Goal: Task Accomplishment & Management: Manage account settings

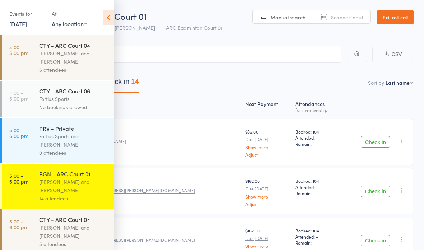
click at [61, 62] on div "[PERSON_NAME] and [PERSON_NAME]" at bounding box center [73, 57] width 69 height 17
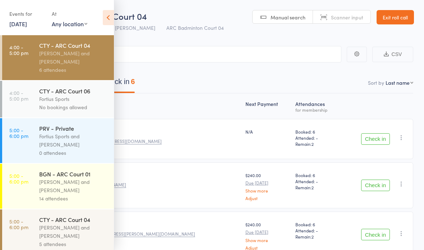
click at [210, 77] on nav "Checked in 0 Waiting to check in 6" at bounding box center [212, 83] width 420 height 19
click at [106, 15] on icon at bounding box center [108, 17] width 11 height 15
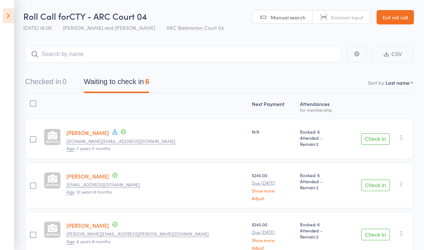
click at [9, 17] on icon at bounding box center [8, 15] width 11 height 15
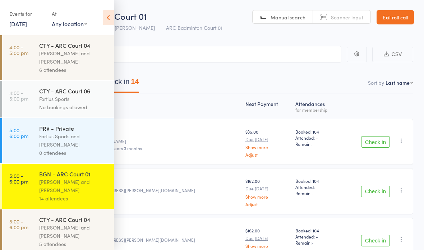
click at [392, 23] on link "Exit roll call" at bounding box center [395, 17] width 37 height 14
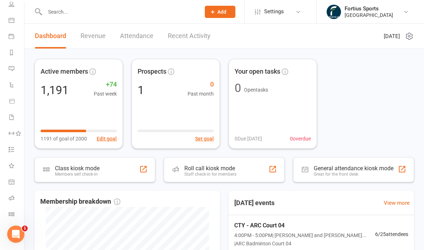
scroll to position [56, 0]
click at [13, 200] on icon at bounding box center [12, 198] width 6 height 6
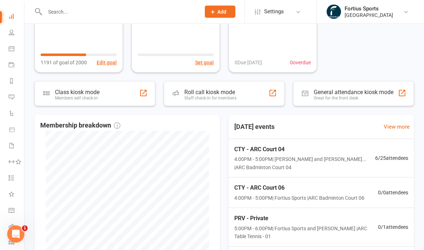
scroll to position [79, 0]
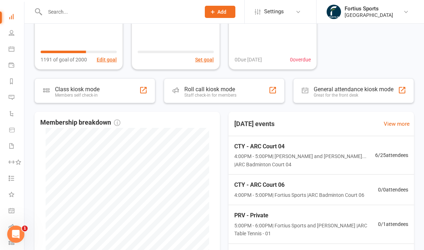
click at [4, 227] on li "Roll call" at bounding box center [12, 228] width 24 height 16
click at [12, 228] on icon at bounding box center [12, 227] width 6 height 6
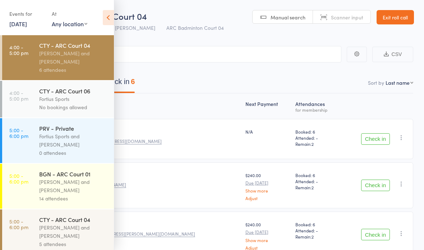
click at [44, 59] on div "Kathiravun Manivannan and Heymard Humblers" at bounding box center [73, 57] width 69 height 17
click at [188, 75] on nav "Checked in 0 Waiting to check in 6" at bounding box center [212, 83] width 420 height 19
click at [116, 18] on span "CTY - ARC Court 04" at bounding box center [108, 16] width 78 height 12
click at [111, 15] on icon at bounding box center [108, 17] width 11 height 15
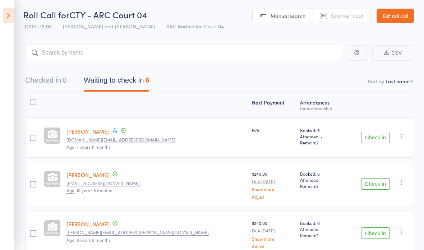
scroll to position [5, 0]
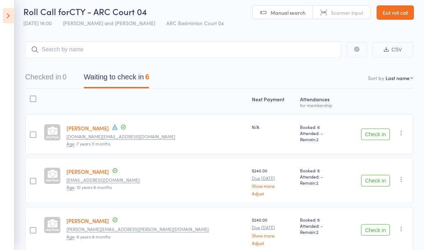
click at [88, 128] on link "Ashvath Chamala" at bounding box center [88, 128] width 42 height 8
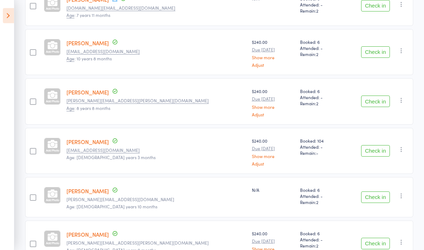
scroll to position [154, 0]
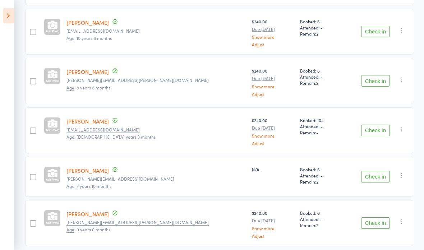
click at [90, 172] on link "Vihaan Surikutchi" at bounding box center [88, 171] width 42 height 8
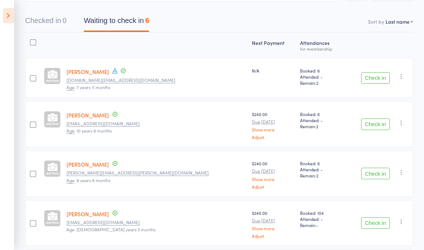
scroll to position [59, 0]
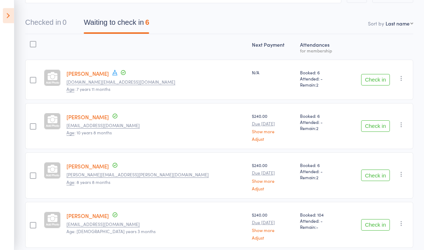
click at [379, 79] on button "Check in" at bounding box center [375, 80] width 29 height 12
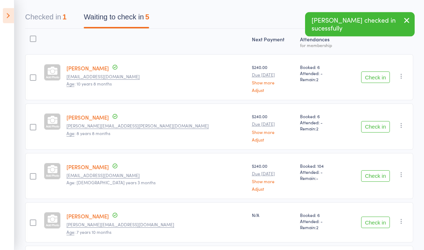
scroll to position [67, 0]
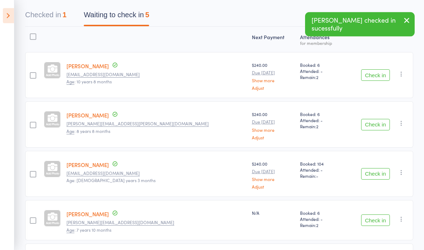
click at [381, 127] on button "Check in" at bounding box center [375, 125] width 29 height 12
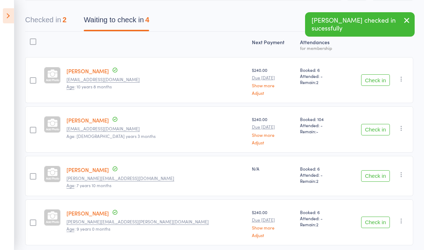
scroll to position [61, 0]
click at [372, 80] on button "Check in" at bounding box center [375, 81] width 29 height 12
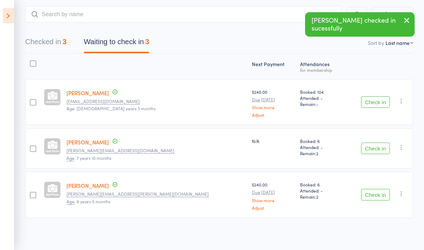
click at [373, 100] on button "Check in" at bounding box center [375, 102] width 29 height 12
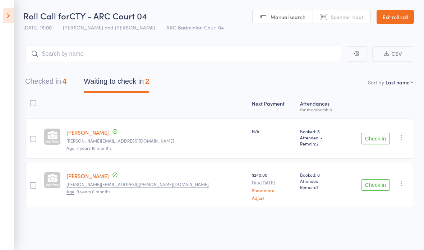
click at [375, 179] on button "Check in" at bounding box center [375, 185] width 29 height 12
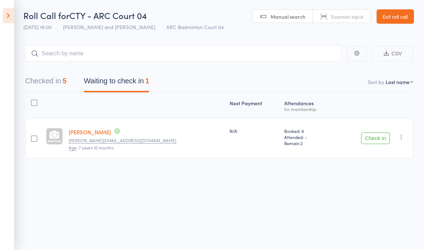
scroll to position [4, 0]
click at [403, 135] on icon "button" at bounding box center [401, 137] width 7 height 7
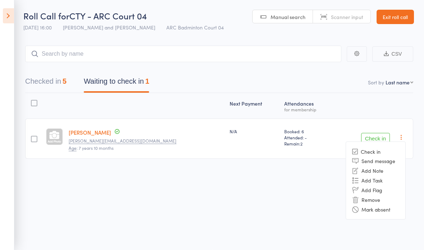
click at [385, 207] on li "Mark absent" at bounding box center [375, 210] width 59 height 10
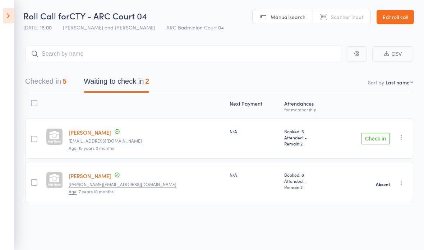
click at [6, 15] on icon at bounding box center [8, 15] width 11 height 15
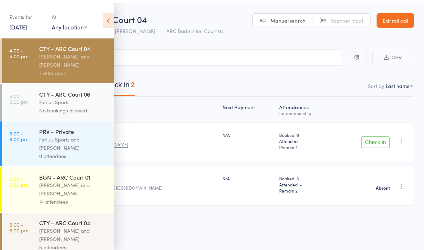
scroll to position [5, 0]
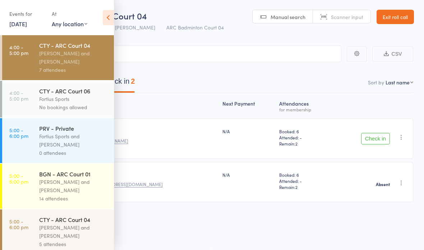
click at [168, 111] on div at bounding box center [136, 105] width 168 height 19
click at [107, 18] on icon at bounding box center [108, 17] width 11 height 15
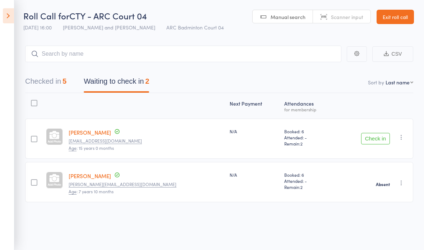
click at [95, 129] on link "Yuktha Kathiresan" at bounding box center [90, 133] width 42 height 8
click at [12, 18] on icon at bounding box center [8, 15] width 11 height 15
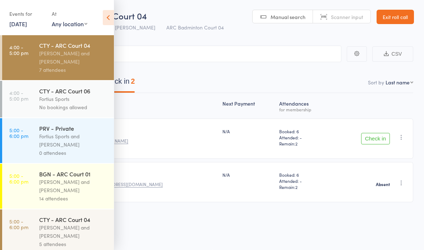
click at [216, 221] on div "Next Payment Atten­dances for membership Yuktha Kathiresan tokathir.fromu@gmail…" at bounding box center [212, 163] width 403 height 141
click at [190, 222] on div "Next Payment Atten­dances for membership Yuktha Kathiresan tokathir.fromu@gmail…" at bounding box center [212, 163] width 403 height 141
click at [108, 14] on icon at bounding box center [108, 17] width 11 height 15
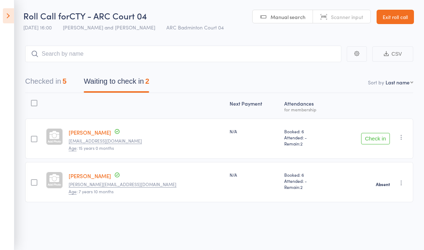
click at [376, 136] on button "Check in" at bounding box center [375, 139] width 29 height 12
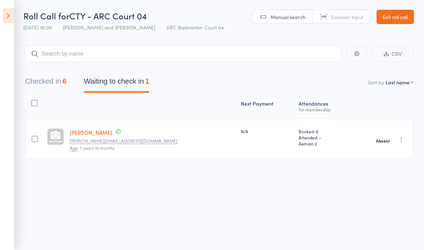
click at [8, 15] on icon at bounding box center [8, 15] width 11 height 15
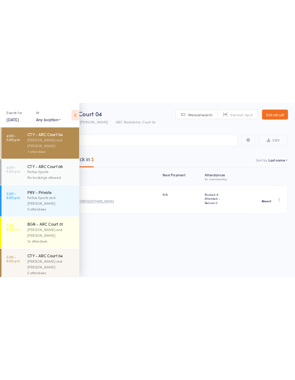
scroll to position [0, 0]
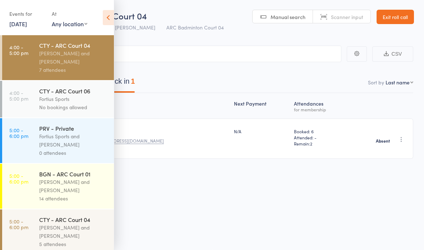
click at [68, 187] on div "Antonio Emanuel and Vinh Nguyen" at bounding box center [73, 186] width 69 height 17
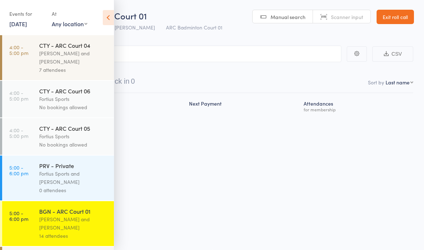
click at [64, 186] on div "Fortius Sports and Michael Chu" at bounding box center [73, 178] width 69 height 17
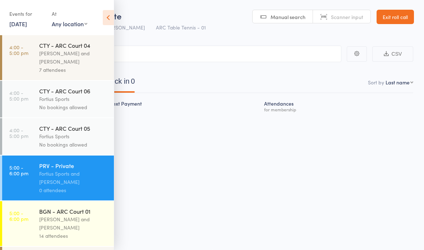
click at [68, 219] on div "Antonio Emanuel and Vinh Nguyen" at bounding box center [73, 223] width 69 height 17
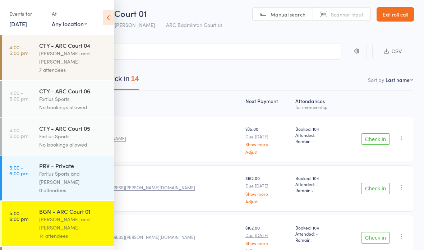
click at [113, 18] on icon at bounding box center [108, 17] width 11 height 15
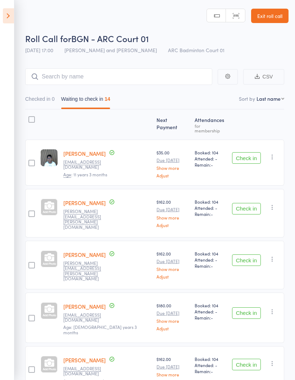
click at [4, 18] on icon at bounding box center [8, 15] width 11 height 15
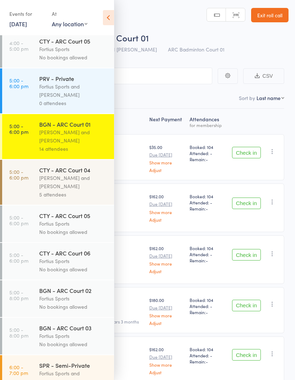
scroll to position [91, 0]
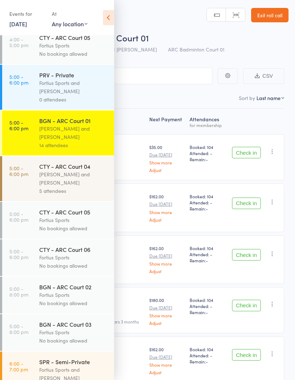
click at [31, 90] on link "5:00 - 6:00 pm PRV - Private Fortius Sports and Michael Chu 0 attendees" at bounding box center [58, 87] width 112 height 45
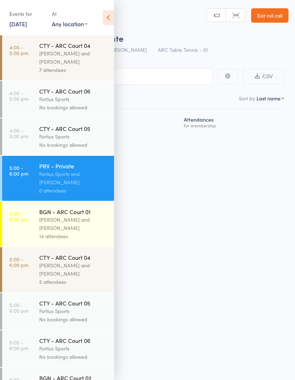
click at [173, 215] on div "Roll Call for PRV - Private 11 Aug 17:00 Fortius Sports and Michael Chu ARC Tab…" at bounding box center [147, 190] width 295 height 380
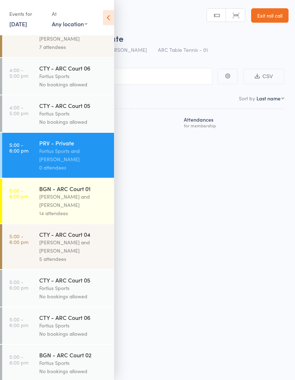
scroll to position [26, 0]
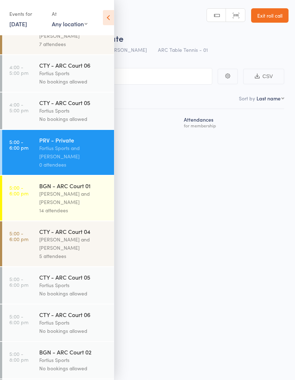
click at [26, 196] on time "5:00 - 6:00 pm" at bounding box center [18, 190] width 19 height 12
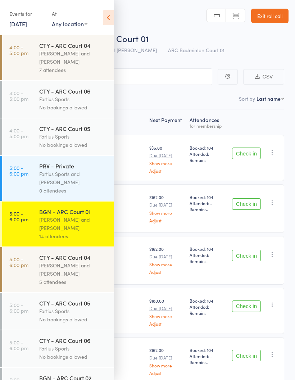
click at [104, 22] on icon at bounding box center [108, 17] width 11 height 15
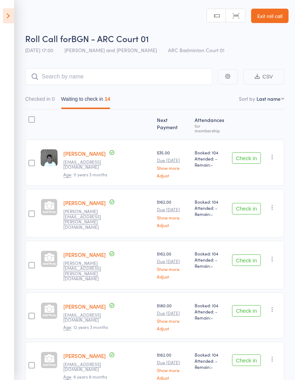
click at [10, 17] on icon at bounding box center [8, 15] width 11 height 15
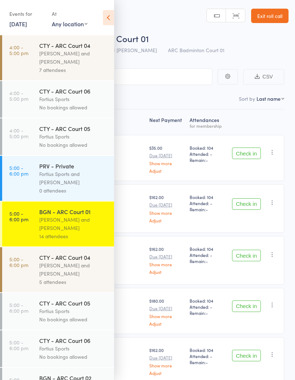
click at [75, 224] on div "Antonio Emanuel and Vinh Nguyen" at bounding box center [73, 223] width 69 height 17
click at [111, 15] on icon at bounding box center [108, 17] width 11 height 15
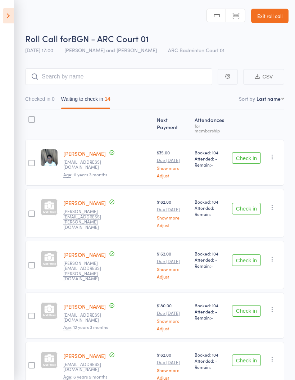
click at [273, 203] on icon "button" at bounding box center [272, 206] width 7 height 7
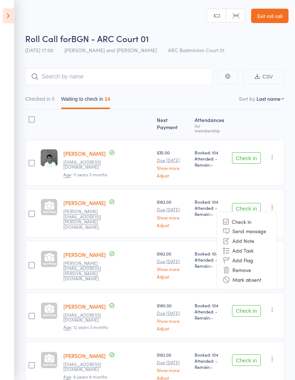
click at [215, 100] on nav "Checked in 0 Waiting to check in 14" at bounding box center [154, 100] width 265 height 17
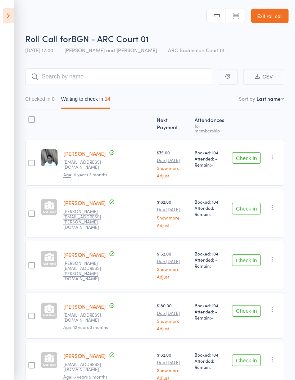
click at [3, 17] on icon at bounding box center [8, 15] width 11 height 15
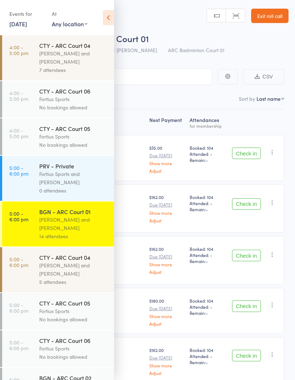
click at [88, 230] on div "Antonio Emanuel and Vinh Nguyen" at bounding box center [73, 223] width 69 height 17
click at [150, 96] on nav "Checked in 0 Waiting to check in 14" at bounding box center [148, 100] width 280 height 17
click at [111, 15] on icon at bounding box center [108, 17] width 11 height 15
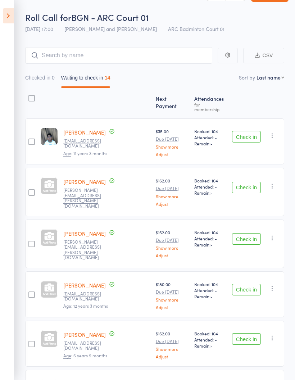
scroll to position [21, 0]
click at [245, 133] on button "Check in" at bounding box center [246, 137] width 29 height 12
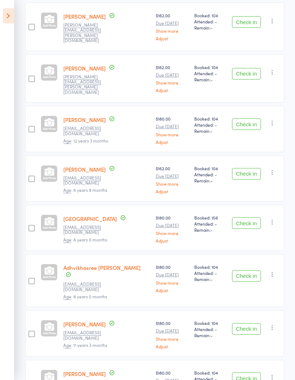
scroll to position [137, 0]
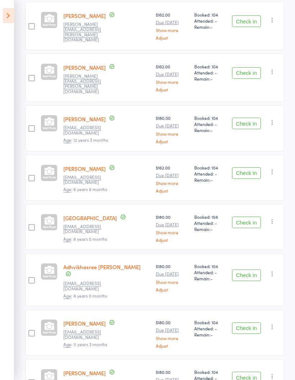
click at [246, 118] on button "Check in" at bounding box center [246, 124] width 29 height 12
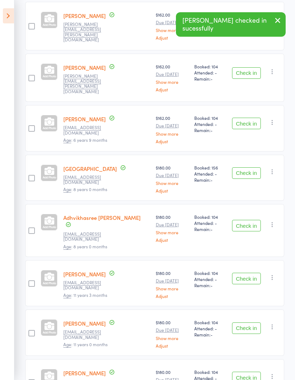
click at [252, 118] on button "Check in" at bounding box center [246, 124] width 29 height 12
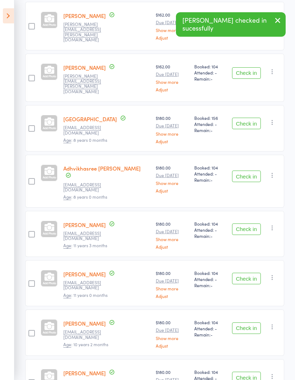
click at [250, 118] on button "Check in" at bounding box center [246, 124] width 29 height 12
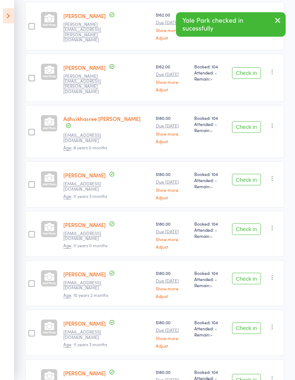
click at [249, 121] on button "Check in" at bounding box center [246, 127] width 29 height 12
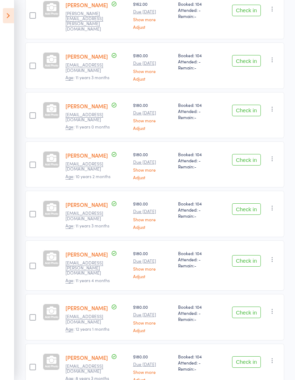
scroll to position [197, 0]
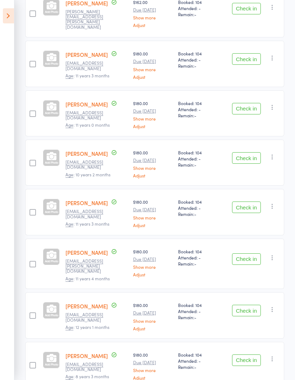
click at [247, 152] on button "Check in" at bounding box center [246, 158] width 29 height 12
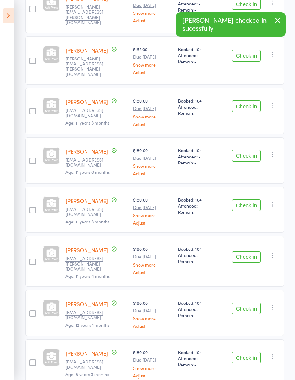
scroll to position [179, 0]
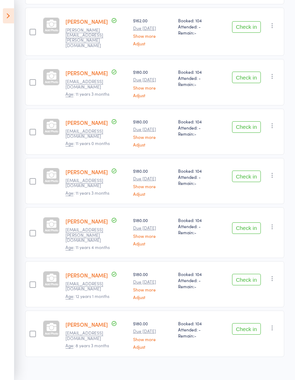
click at [248, 250] on button "Check in" at bounding box center [246, 329] width 29 height 12
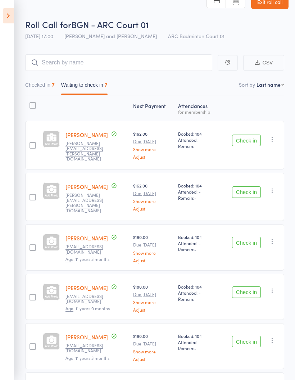
scroll to position [0, 0]
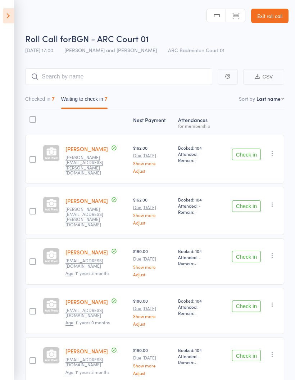
click at [1, 18] on aside "Events for 11 Aug, 2025 11 Aug, 2025 August 2025 Sun Mon Tue Wed Thu Fri Sat 31…" at bounding box center [7, 190] width 14 height 380
click at [4, 17] on icon at bounding box center [8, 15] width 11 height 15
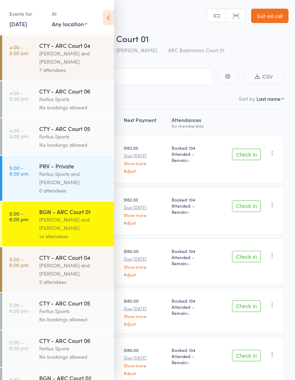
click at [20, 232] on link "5:00 - 6:00 pm BGN - ARC Court 01 Antonio Emanuel and Vinh Nguyen 14 attendees" at bounding box center [58, 223] width 112 height 45
click at [16, 222] on time "5:00 - 6:00 pm" at bounding box center [18, 216] width 19 height 12
click at [162, 97] on nav "Checked in 7 Waiting to check in 7" at bounding box center [148, 100] width 280 height 17
click at [143, 98] on nav "Checked in 7 Waiting to check in 7" at bounding box center [148, 100] width 280 height 17
click at [105, 16] on icon at bounding box center [108, 17] width 11 height 15
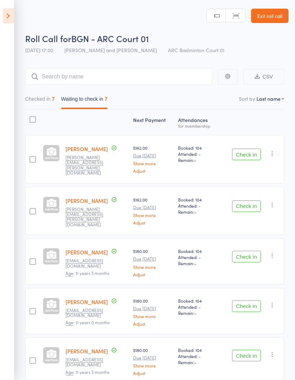
click at [31, 101] on button "Checked in 7" at bounding box center [39, 100] width 29 height 17
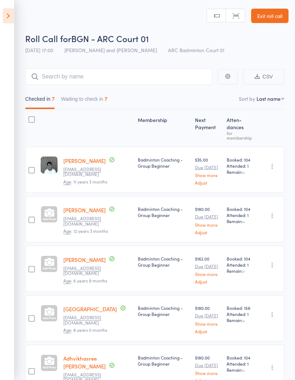
click at [104, 103] on button "Waiting to check in 7" at bounding box center [84, 100] width 46 height 17
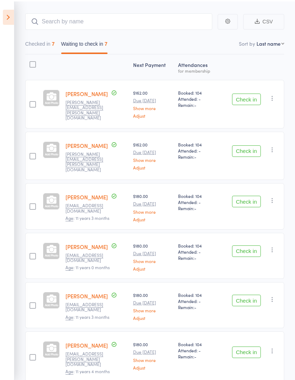
scroll to position [55, 0]
click at [14, 15] on icon at bounding box center [8, 15] width 11 height 15
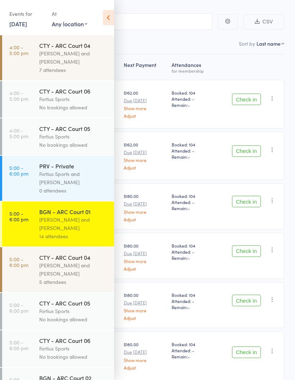
click at [83, 110] on div "No bookings allowed" at bounding box center [73, 107] width 69 height 8
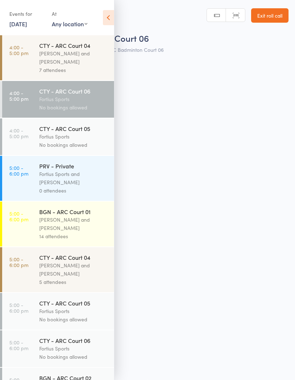
click at [82, 183] on div "Fortius Sports and Michael Chu" at bounding box center [73, 178] width 69 height 17
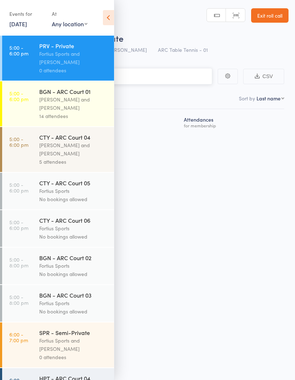
scroll to position [120, 0]
click at [78, 156] on div "Kathiravun Manivannan and Heymard Humblers" at bounding box center [73, 149] width 69 height 17
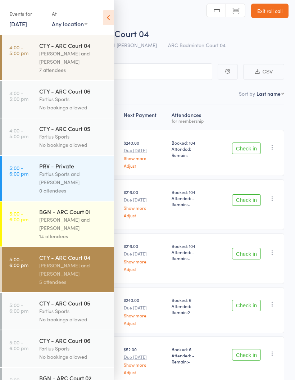
click at [169, 98] on nav "Checked in 0 Waiting to check in 5" at bounding box center [148, 95] width 280 height 17
click at [111, 24] on icon at bounding box center [108, 17] width 11 height 15
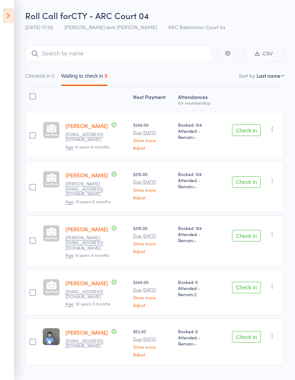
scroll to position [31, 0]
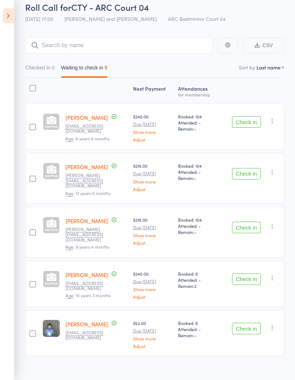
click at [240, 170] on button "Check in" at bounding box center [246, 174] width 29 height 12
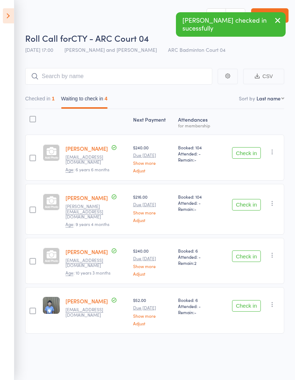
click at [249, 199] on button "Check in" at bounding box center [246, 205] width 29 height 12
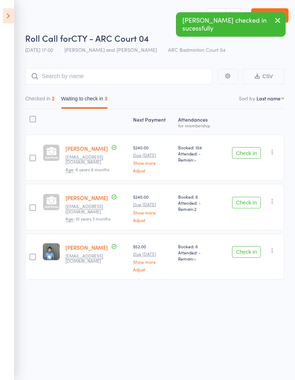
click at [243, 197] on button "Check in" at bounding box center [246, 203] width 29 height 12
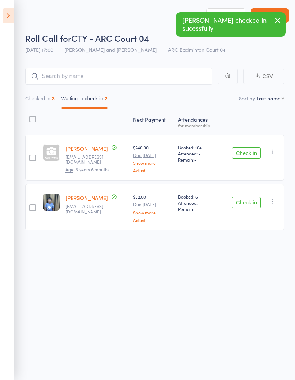
click at [251, 198] on button "Check in" at bounding box center [246, 203] width 29 height 12
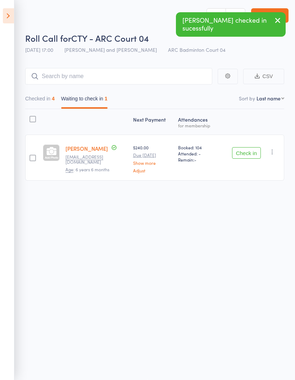
scroll to position [0, 0]
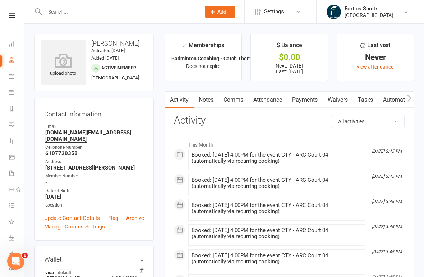
click at [299, 100] on link "Payments" at bounding box center [305, 100] width 36 height 17
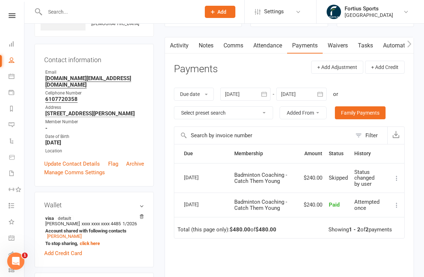
scroll to position [52, 0]
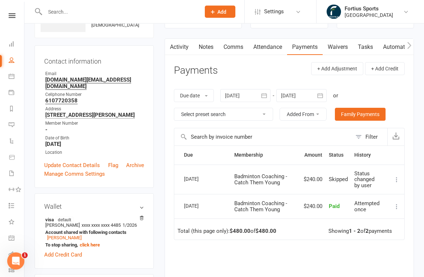
click at [176, 43] on link "Activity" at bounding box center [179, 47] width 29 height 17
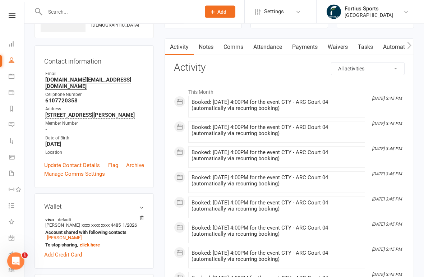
click at [205, 45] on link "Notes" at bounding box center [206, 47] width 25 height 17
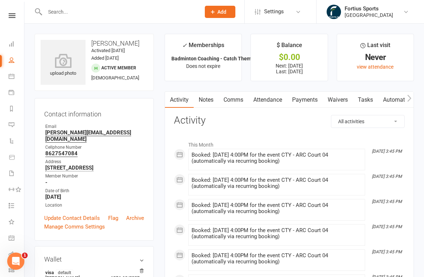
click at [206, 96] on link "Notes" at bounding box center [206, 100] width 25 height 17
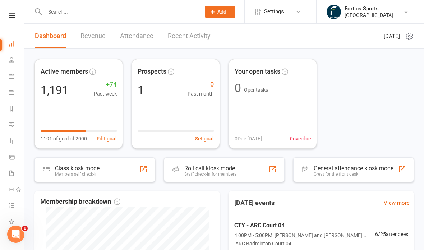
click at [76, 9] on input "text" at bounding box center [119, 12] width 153 height 10
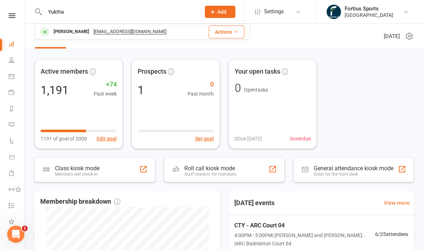
type input "Yuktha"
click at [78, 34] on div "[PERSON_NAME]" at bounding box center [71, 32] width 40 height 10
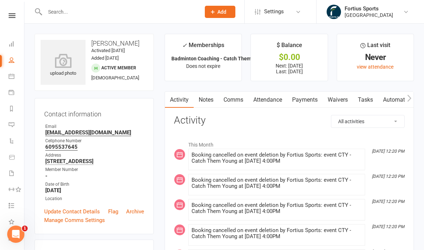
click at [273, 104] on link "Attendance" at bounding box center [267, 100] width 39 height 17
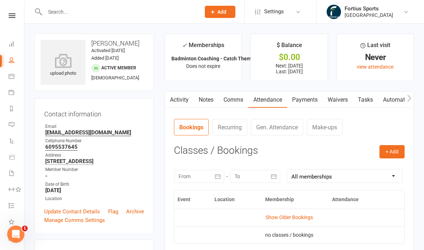
click at [305, 101] on link "Payments" at bounding box center [305, 100] width 36 height 17
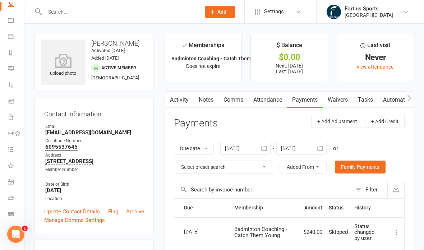
scroll to position [56, 1]
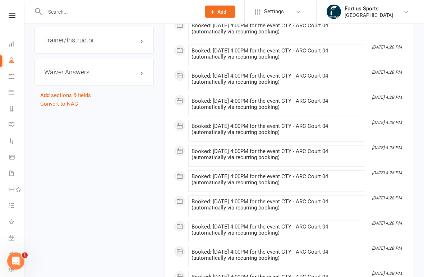
scroll to position [662, 0]
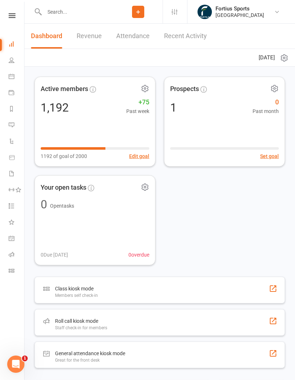
click at [10, 256] on icon at bounding box center [12, 254] width 6 height 6
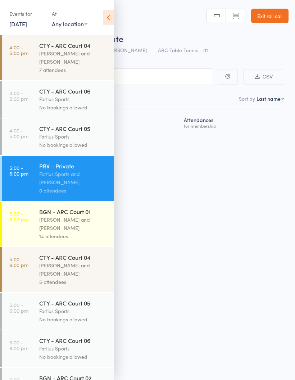
click at [197, 219] on div "Roll Call for PRV - Private [DATE] 17:00 Fortius Sports and [PERSON_NAME] ARC T…" at bounding box center [147, 190] width 295 height 380
click at [73, 228] on div "[PERSON_NAME] and [PERSON_NAME]" at bounding box center [73, 223] width 69 height 17
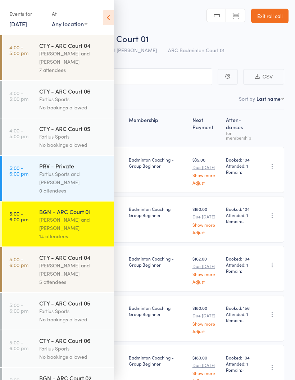
click at [80, 136] on div "Fortius Sports" at bounding box center [73, 136] width 69 height 8
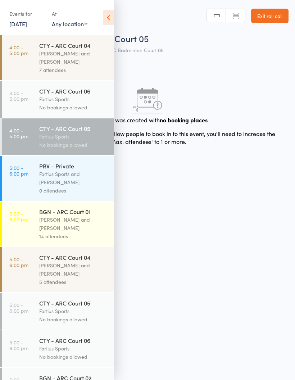
click at [82, 61] on div "Kathiravun Manivannan and Heymard Humblers" at bounding box center [73, 57] width 69 height 17
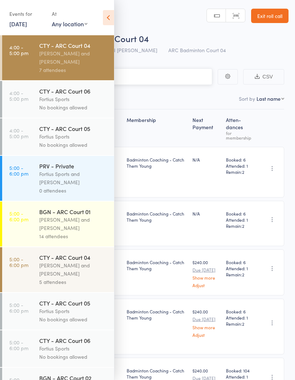
click at [174, 93] on nav "Checked in 6 Waiting to check in 1" at bounding box center [148, 100] width 280 height 17
click at [108, 20] on icon at bounding box center [108, 17] width 11 height 15
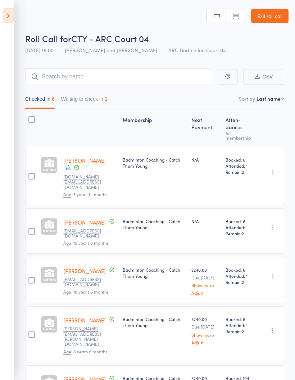
click at [101, 99] on button "Waiting to check in 1" at bounding box center [84, 100] width 46 height 17
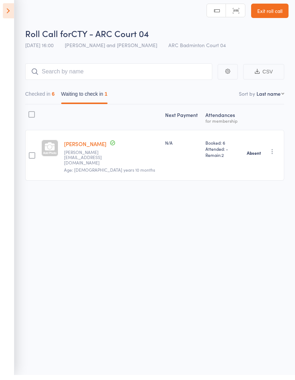
scroll to position [5, 0]
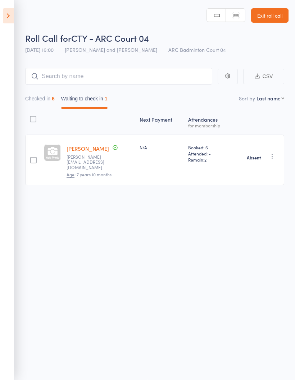
click at [43, 97] on button "Checked in 6" at bounding box center [39, 100] width 29 height 17
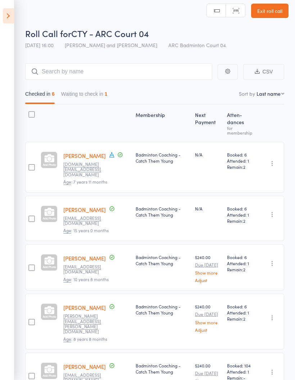
click at [90, 96] on button "Waiting to check in 1" at bounding box center [84, 95] width 46 height 17
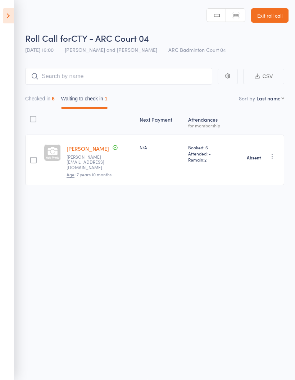
click at [269, 152] on icon "button" at bounding box center [272, 155] width 7 height 7
click at [39, 94] on button "Checked in 6" at bounding box center [39, 100] width 29 height 17
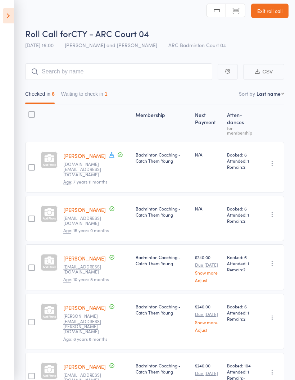
click at [11, 15] on icon at bounding box center [8, 15] width 11 height 15
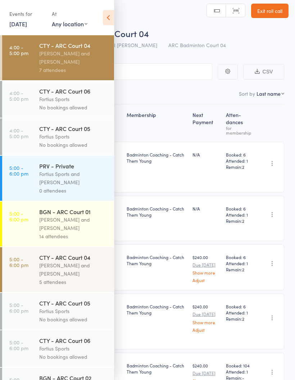
click at [75, 222] on div "Antonio Emanuel and Vinh Nguyen" at bounding box center [73, 223] width 69 height 17
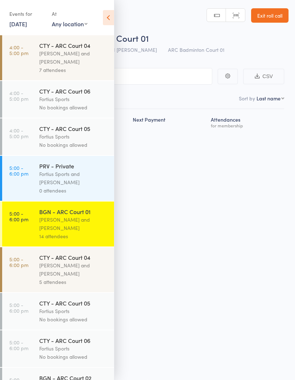
click at [74, 226] on div "Antonio Emanuel and Vinh Nguyen" at bounding box center [73, 223] width 69 height 17
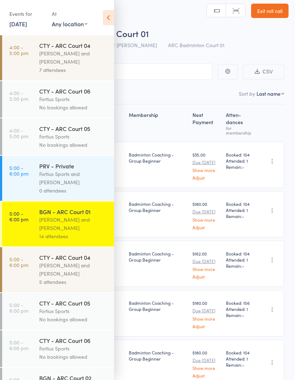
click at [151, 84] on div "Checked in 7 Waiting to check in 7" at bounding box center [147, 92] width 273 height 24
click at [109, 16] on icon at bounding box center [108, 17] width 11 height 15
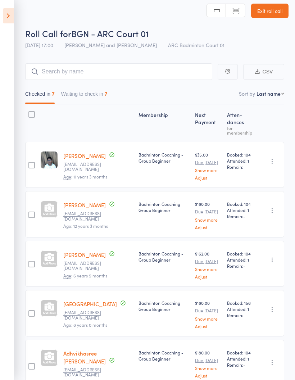
click at [98, 91] on button "Waiting to check in 7" at bounding box center [84, 95] width 46 height 17
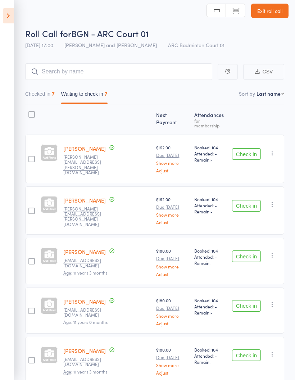
click at [46, 91] on button "Checked in 7" at bounding box center [39, 95] width 29 height 17
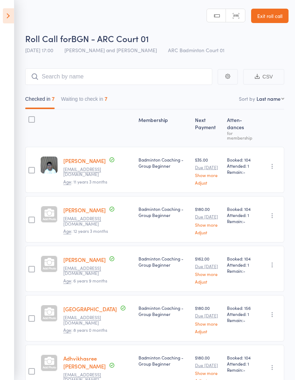
click at [99, 98] on button "Waiting to check in 7" at bounding box center [84, 100] width 46 height 17
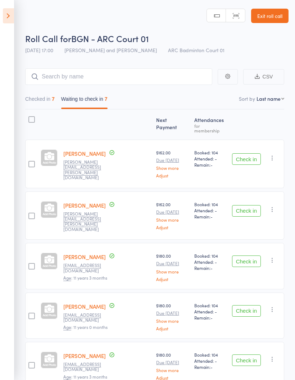
click at [275, 154] on icon "button" at bounding box center [272, 157] width 7 height 7
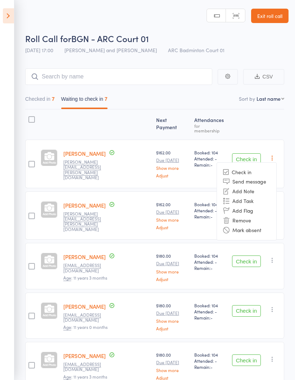
click at [260, 225] on li "Mark absent" at bounding box center [246, 230] width 59 height 10
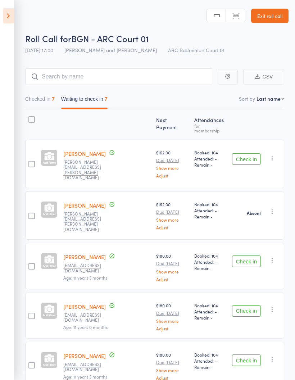
click at [269, 154] on button "button" at bounding box center [272, 158] width 9 height 9
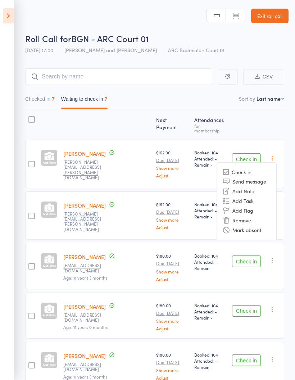
click at [259, 225] on li "Mark absent" at bounding box center [246, 230] width 59 height 10
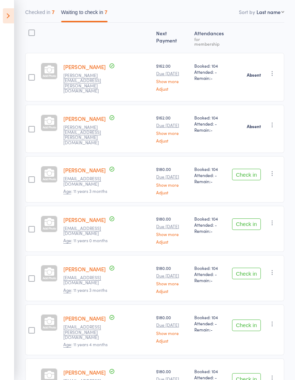
scroll to position [101, 0]
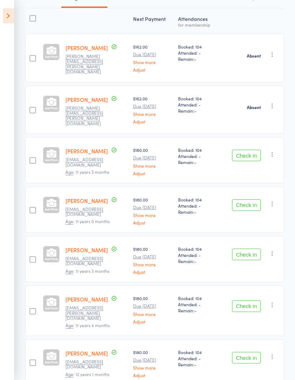
click at [274, 151] on icon "button" at bounding box center [272, 154] width 7 height 7
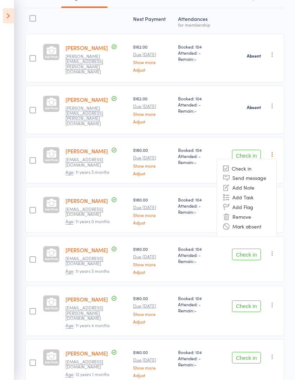
click at [293, 234] on main "CSV Checked in 7 Waiting to check in 7 Sort by Last name First name Last name B…" at bounding box center [147, 186] width 295 height 461
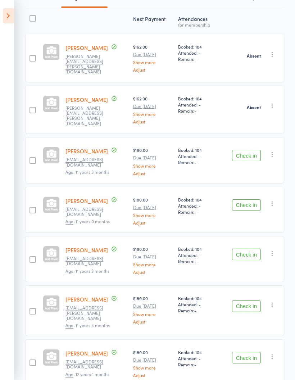
click at [270, 200] on icon "button" at bounding box center [272, 203] width 7 height 7
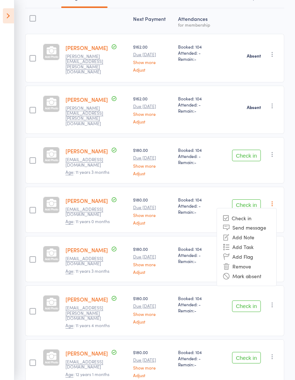
click at [257, 271] on li "Mark absent" at bounding box center [246, 276] width 59 height 10
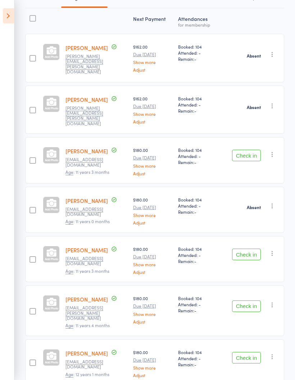
scroll to position [130, 0]
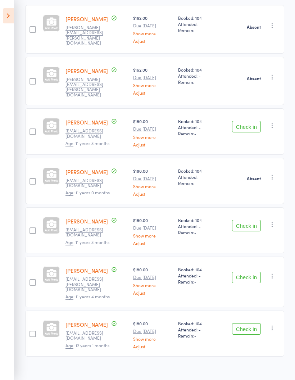
click at [274, 221] on icon "button" at bounding box center [272, 224] width 7 height 7
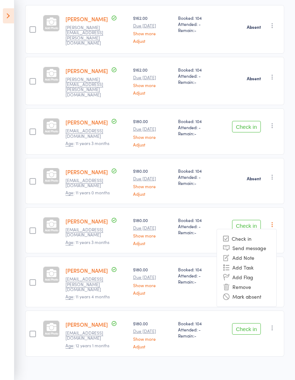
click at [254, 292] on li "Mark absent" at bounding box center [246, 297] width 59 height 10
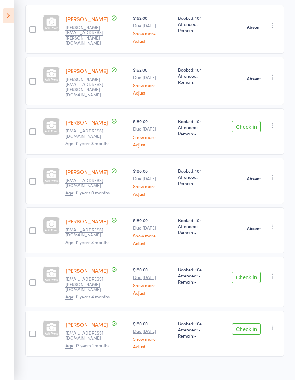
click at [274, 272] on icon "button" at bounding box center [272, 275] width 7 height 7
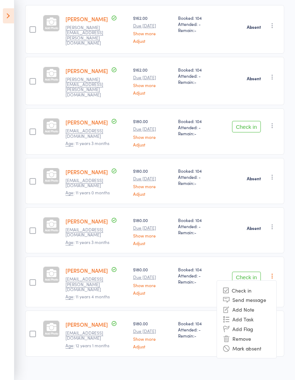
click at [252, 344] on li "Mark absent" at bounding box center [246, 348] width 59 height 10
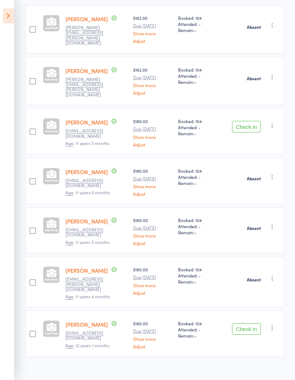
click at [251, 323] on button "Check in" at bounding box center [246, 329] width 29 height 12
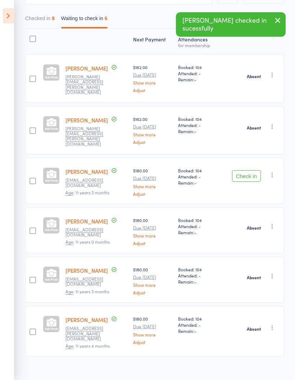
click at [46, 17] on button "Checked in 8" at bounding box center [39, 20] width 29 height 17
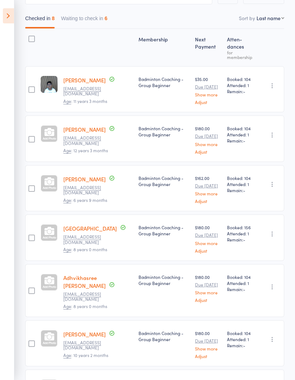
click at [7, 17] on icon at bounding box center [8, 15] width 11 height 15
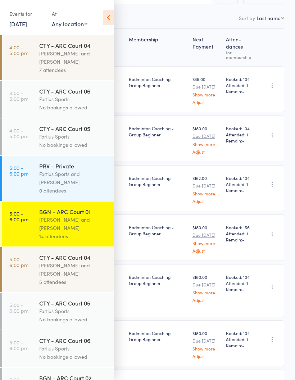
click at [85, 60] on div "Kathiravun Manivannan and Heymard Humblers" at bounding box center [73, 57] width 69 height 17
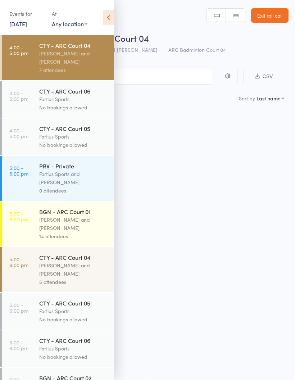
scroll to position [5, 0]
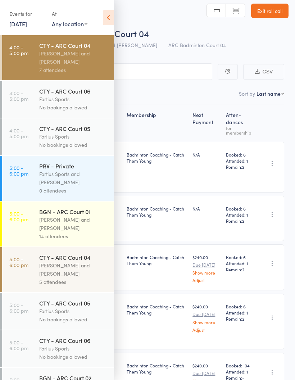
click at [70, 180] on div "Fortius Sports and Michael Chu" at bounding box center [73, 178] width 69 height 17
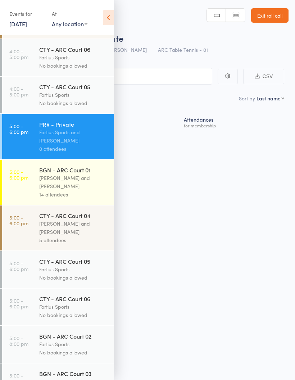
scroll to position [42, 0]
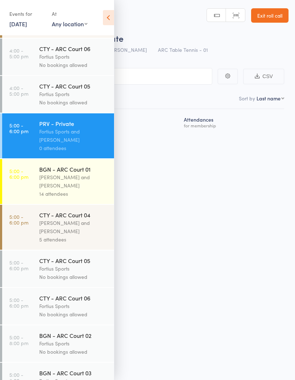
click at [71, 229] on div "Kathiravun Manivannan and Heymard Humblers" at bounding box center [73, 227] width 69 height 17
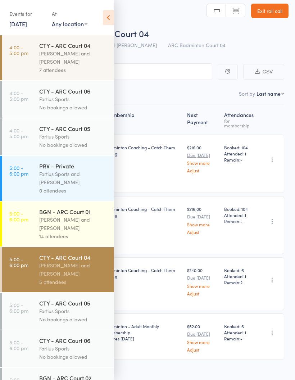
click at [104, 17] on icon at bounding box center [108, 17] width 11 height 15
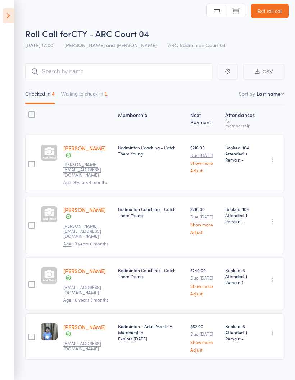
click at [98, 95] on button "Waiting to check in 1" at bounding box center [84, 95] width 46 height 17
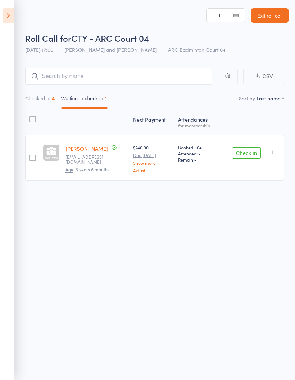
click at [38, 99] on button "Checked in 4" at bounding box center [39, 100] width 29 height 17
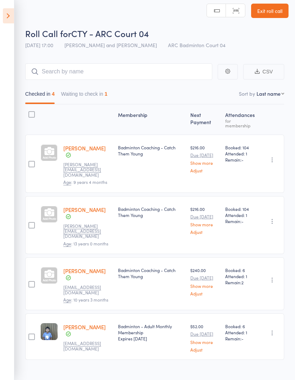
click at [90, 90] on button "Waiting to check in 1" at bounding box center [84, 95] width 46 height 17
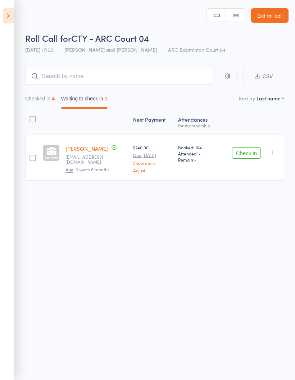
click at [276, 148] on icon "button" at bounding box center [272, 151] width 7 height 7
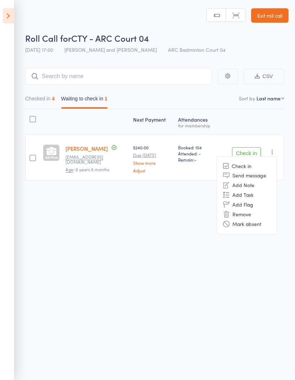
click at [261, 220] on li "Mark absent" at bounding box center [246, 224] width 59 height 10
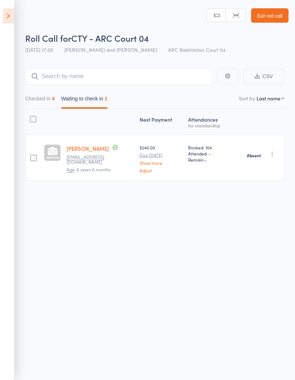
click at [37, 92] on button "Checked in 4" at bounding box center [39, 100] width 29 height 17
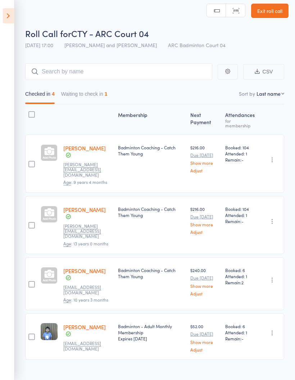
click at [5, 16] on icon at bounding box center [8, 15] width 11 height 15
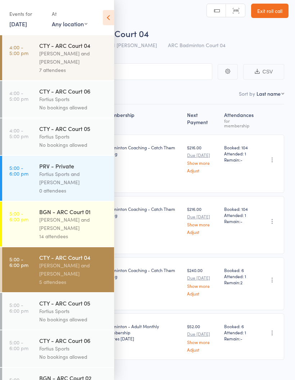
click at [61, 228] on div "Antonio Emanuel and Vinh Nguyen" at bounding box center [73, 223] width 69 height 17
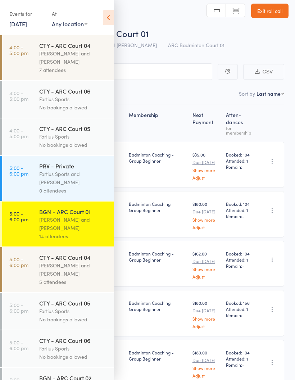
click at [155, 93] on nav "Checked in 8 Waiting to check in 6" at bounding box center [148, 95] width 280 height 17
click at [105, 19] on icon at bounding box center [108, 17] width 11 height 15
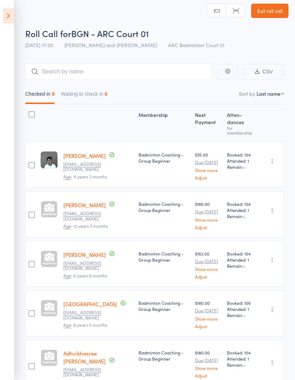
click at [96, 92] on button "Waiting to check in 6" at bounding box center [84, 95] width 46 height 17
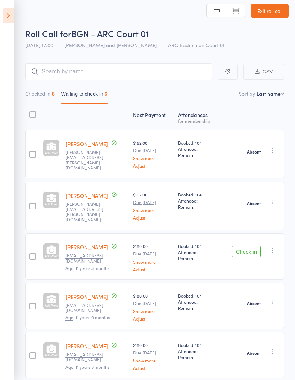
click at [40, 92] on button "Checked in 8" at bounding box center [39, 95] width 29 height 17
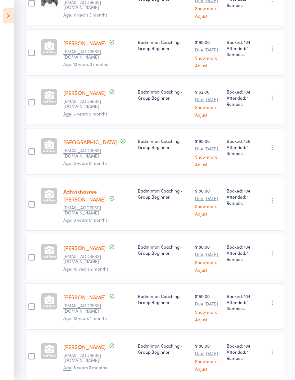
scroll to position [134, 0]
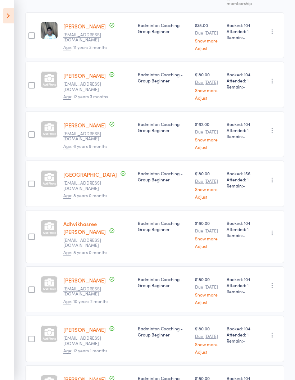
click at [70, 335] on small "[EMAIL_ADDRESS][DOMAIN_NAME]" at bounding box center [86, 340] width 47 height 10
click at [73, 328] on link "[PERSON_NAME]" at bounding box center [84, 329] width 42 height 8
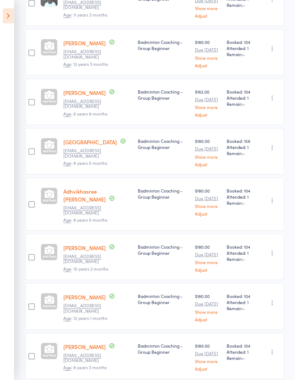
scroll to position [196, 0]
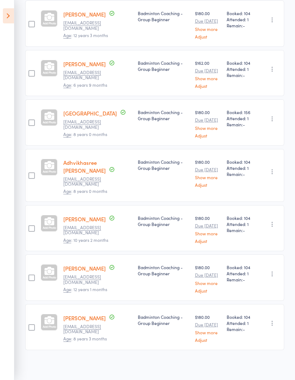
click at [75, 269] on link "[PERSON_NAME]" at bounding box center [84, 268] width 42 height 8
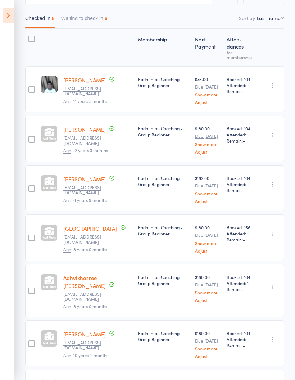
scroll to position [0, 0]
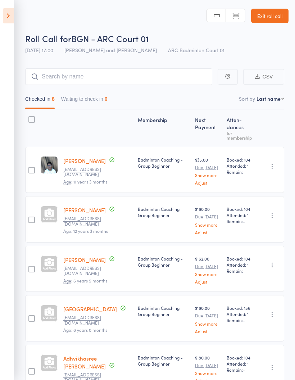
click at [6, 14] on icon at bounding box center [8, 15] width 11 height 15
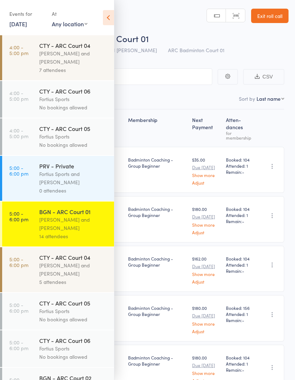
click at [72, 176] on div "Fortius Sports and Michael Chu" at bounding box center [73, 178] width 69 height 17
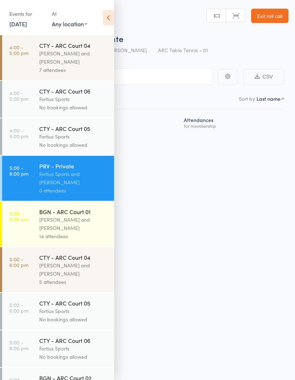
click at [192, 228] on div "Roll Call for PRV - Private 11 Aug 17:00 Fortius Sports and Michael Chu ARC Tab…" at bounding box center [147, 190] width 295 height 380
click at [109, 18] on icon at bounding box center [108, 17] width 11 height 15
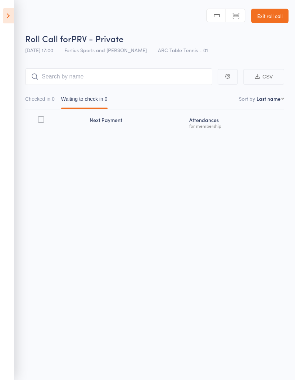
click at [9, 17] on icon at bounding box center [8, 15] width 11 height 15
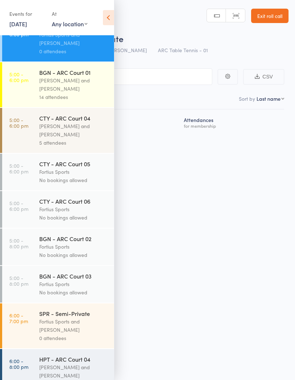
scroll to position [144, 0]
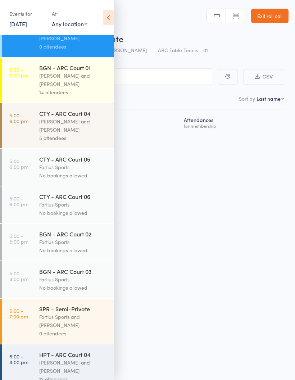
click at [88, 134] on div "Kathiravun Manivannan and Heymard Humblers" at bounding box center [73, 125] width 69 height 17
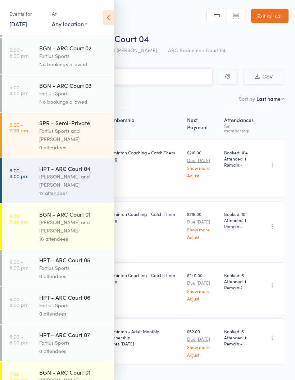
scroll to position [319, 0]
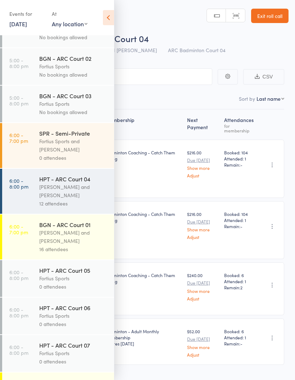
click at [86, 152] on div "Fortius Sports and Michael Chu" at bounding box center [73, 145] width 69 height 17
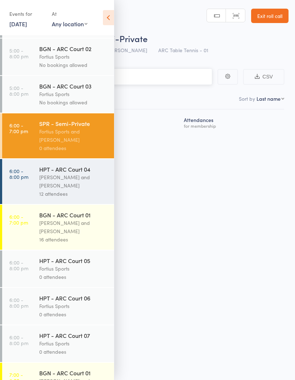
scroll to position [347, 0]
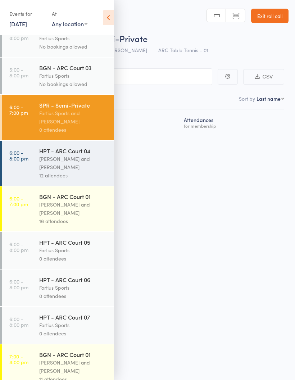
click at [73, 179] on div "12 attendees" at bounding box center [73, 175] width 69 height 8
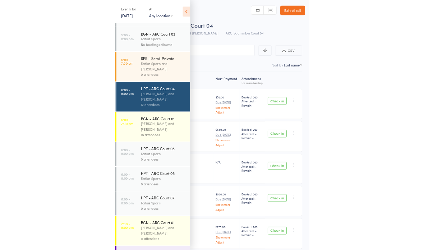
scroll to position [363, 0]
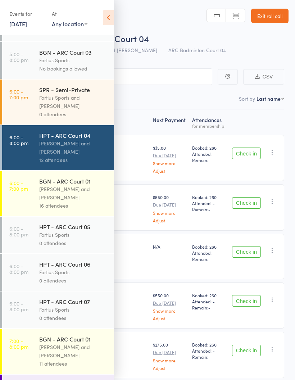
click at [70, 201] on div "Antonio Emanuel and Vinh Nguyen" at bounding box center [73, 193] width 69 height 17
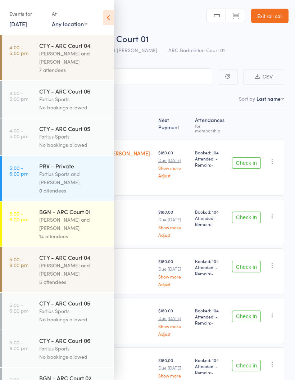
click at [176, 20] on header "Roll Call for BGN - ARC Court 01 11 Aug 18:00 Antonio Emanuel and Vinh Nguyen A…" at bounding box center [147, 29] width 295 height 58
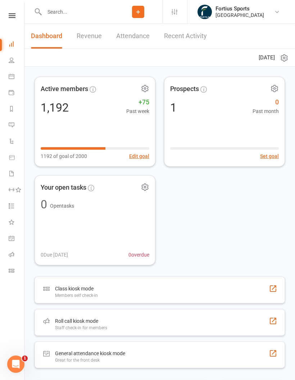
click at [83, 15] on input "text" at bounding box center [78, 12] width 72 height 10
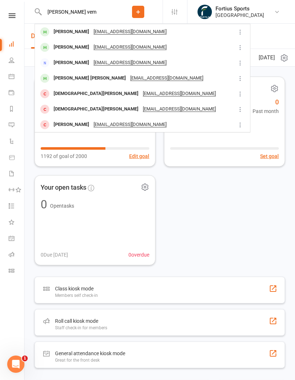
click at [84, 14] on input "[PERSON_NAME] vem" at bounding box center [78, 12] width 72 height 10
type input "A"
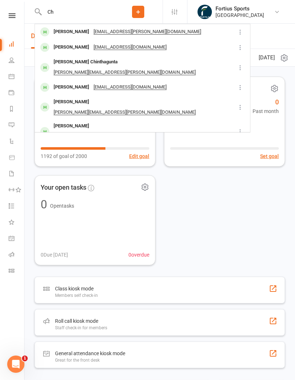
type input "C"
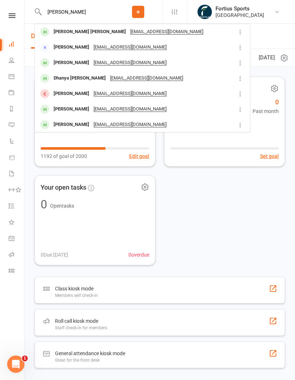
click at [103, 11] on input "Dhiya chidambara" at bounding box center [78, 12] width 72 height 10
type input "D"
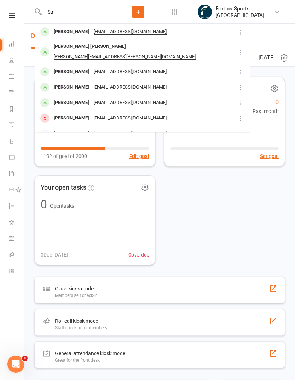
type input "S"
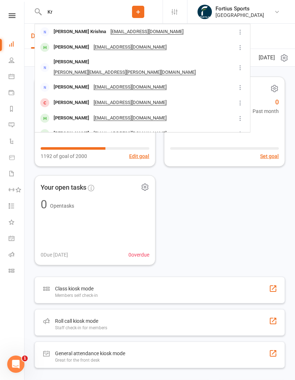
type input "K"
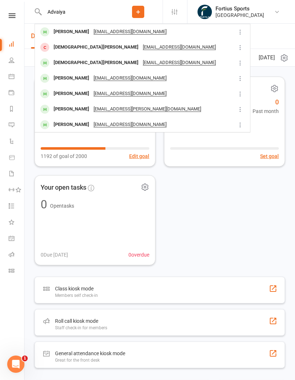
type input "Advaiya"
click at [87, 31] on div "Advaiya Cheerlavancha" at bounding box center [71, 32] width 40 height 10
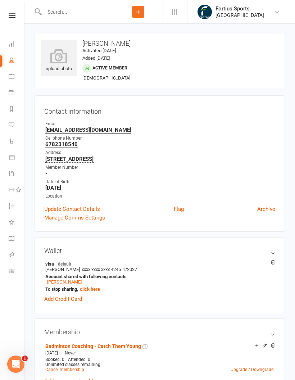
click at [71, 13] on input "text" at bounding box center [78, 12] width 72 height 10
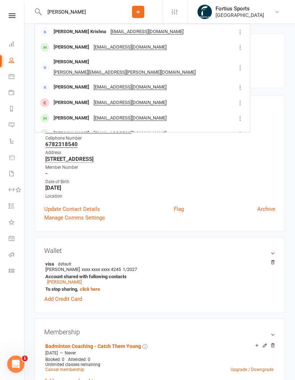
type input "Krish"
click at [75, 113] on div "Krish Kirubakaran" at bounding box center [71, 118] width 40 height 10
